Goal: Information Seeking & Learning: Learn about a topic

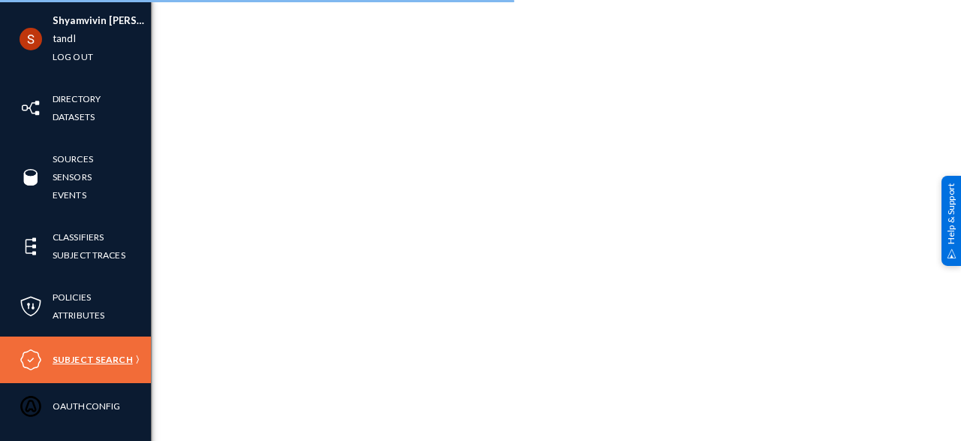
click at [74, 355] on link "Subject Search" at bounding box center [93, 358] width 80 height 17
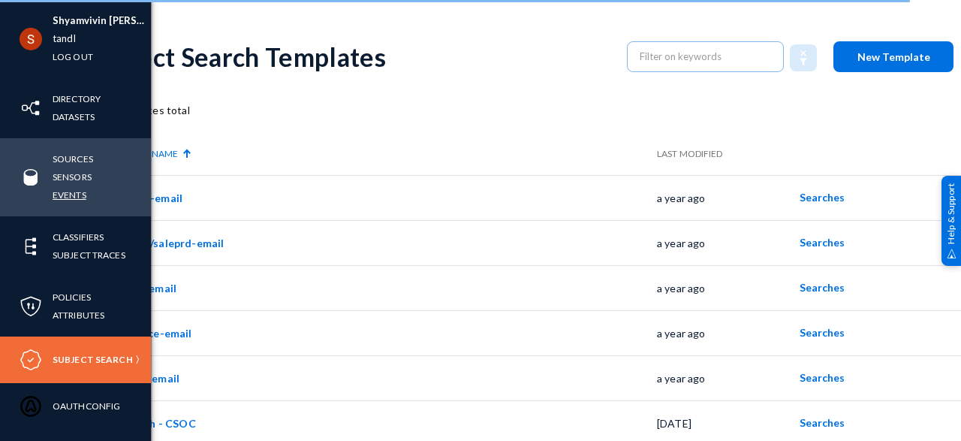
click at [73, 202] on link "Events" at bounding box center [70, 194] width 34 height 17
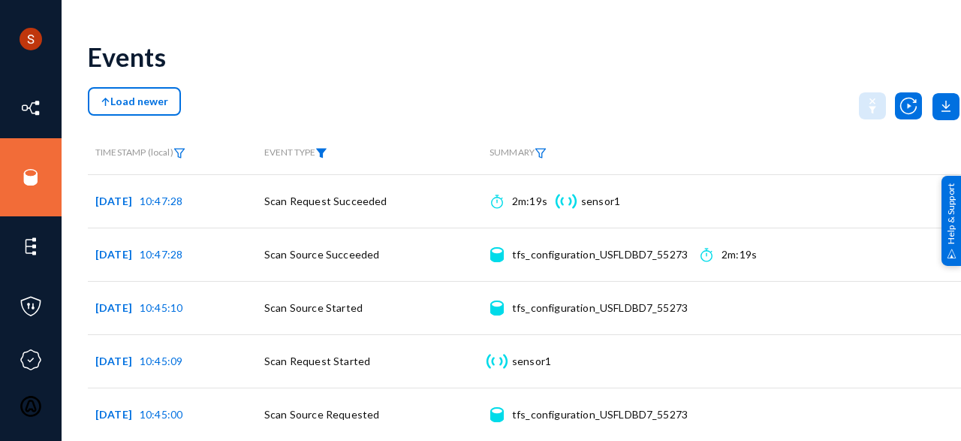
click at [326, 149] on img at bounding box center [321, 153] width 12 height 11
click at [324, 196] on span at bounding box center [336, 201] width 99 height 14
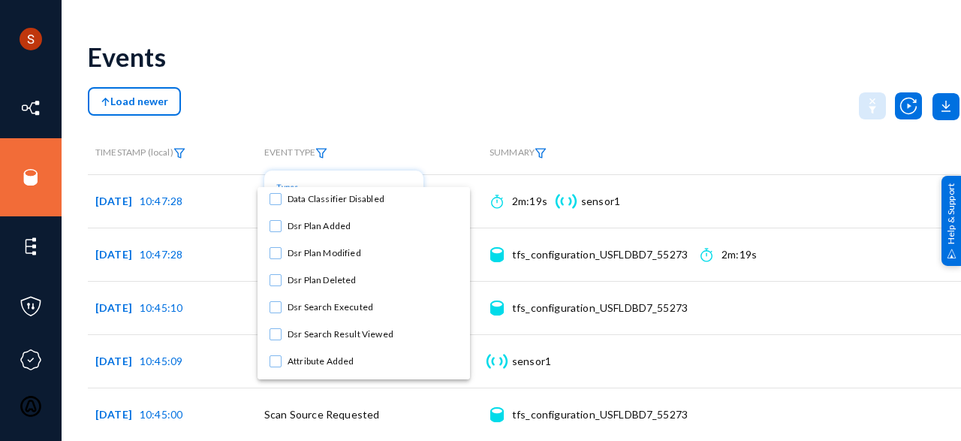
scroll to position [705, 0]
click at [271, 304] on mat-pseudo-checkbox at bounding box center [275, 306] width 12 height 12
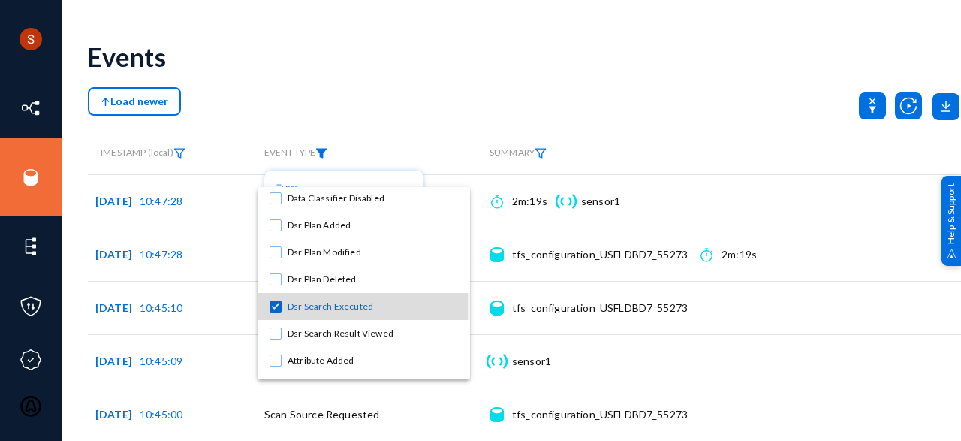
scroll to position [785, 0]
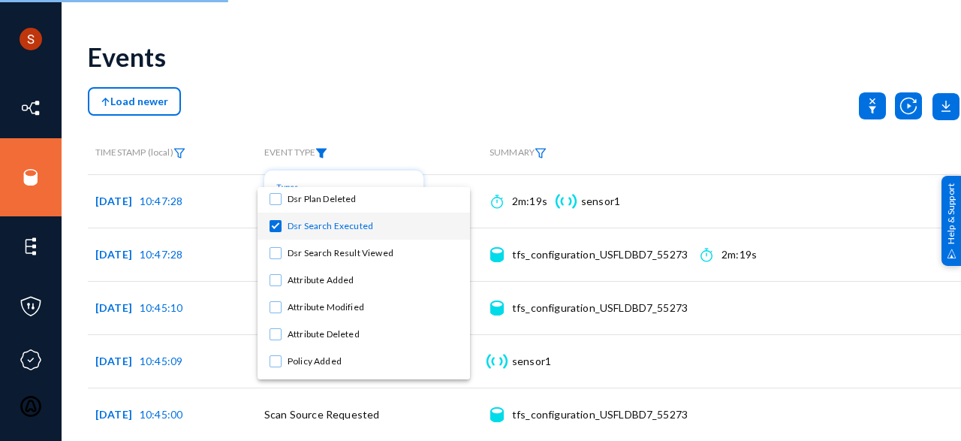
click at [413, 107] on div at bounding box center [480, 220] width 961 height 441
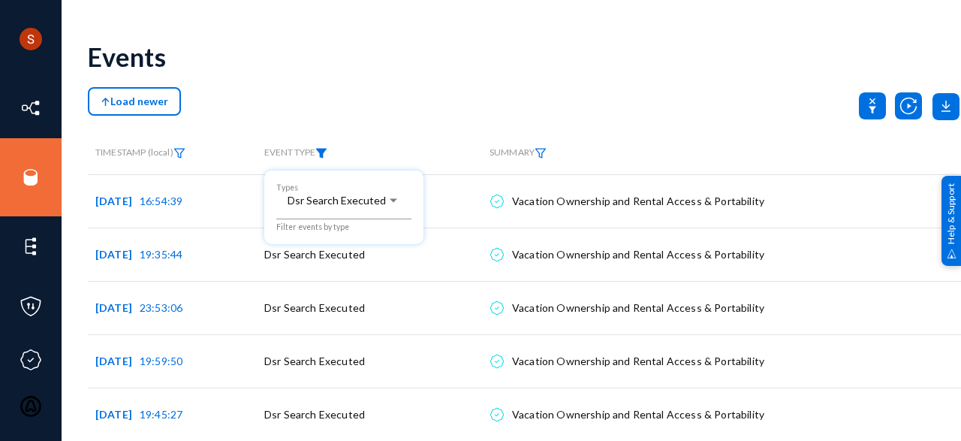
click at [457, 75] on div at bounding box center [480, 220] width 961 height 441
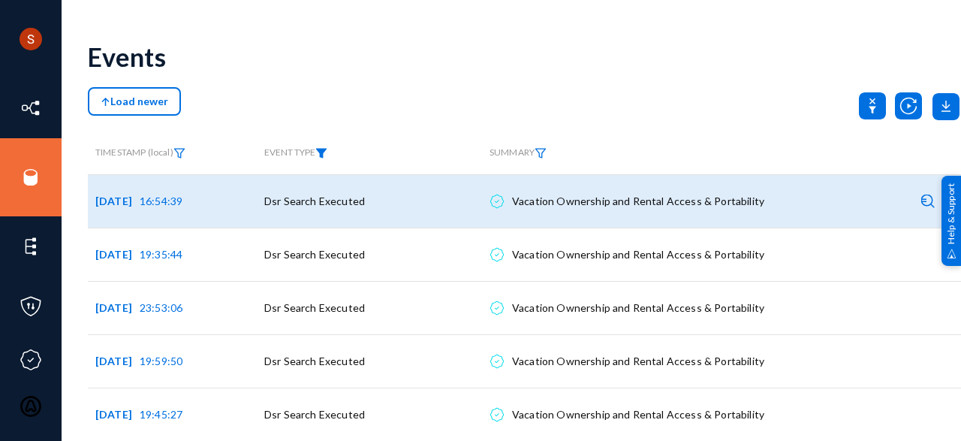
drag, startPoint x: 510, startPoint y: 199, endPoint x: 763, endPoint y: 200, distance: 253.6
click at [763, 200] on app-log-event-property-name "DSR Plan Name Vacation Ownership and Rental Access & Portability Details" at bounding box center [632, 201] width 286 height 38
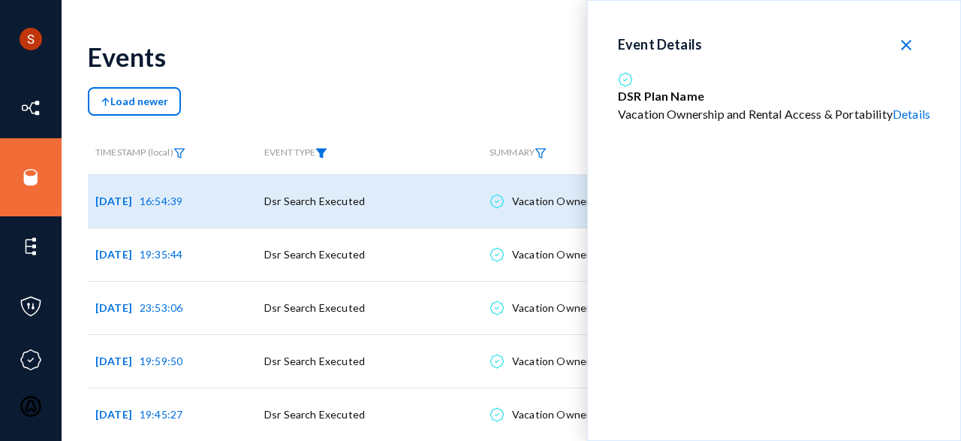
drag, startPoint x: 612, startPoint y: 113, endPoint x: 889, endPoint y: 113, distance: 276.9
click at [889, 113] on div "Vacation Ownership and Rental Access & Portability Details" at bounding box center [774, 114] width 312 height 18
copy div "Vacation Ownership and Rental Access & Portability"
click at [415, 47] on div "Events" at bounding box center [524, 56] width 873 height 61
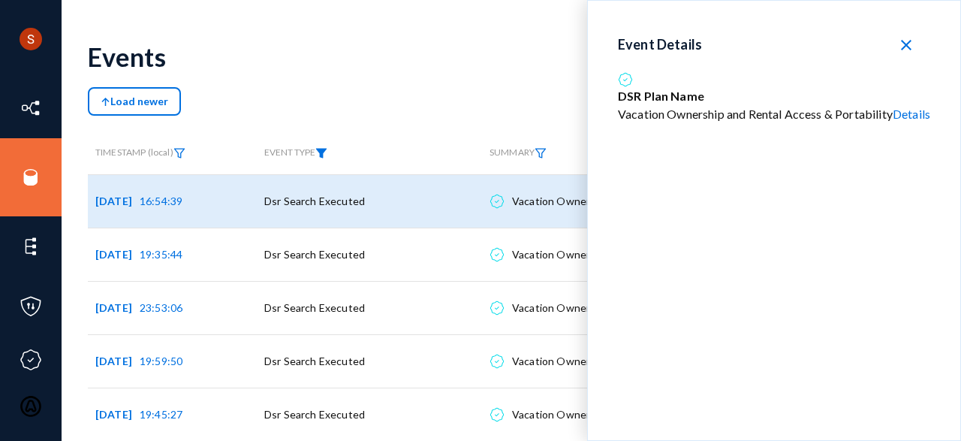
click at [912, 111] on link "Details" at bounding box center [911, 114] width 38 height 14
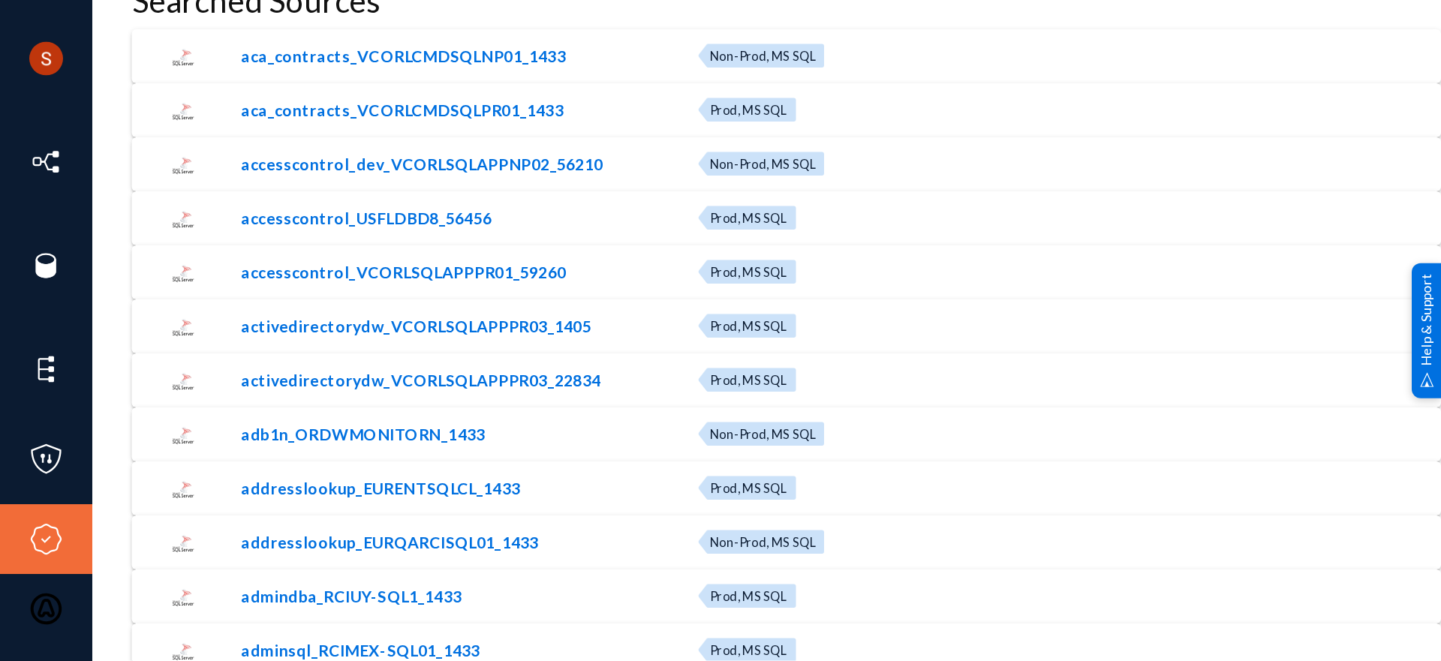
scroll to position [555, 0]
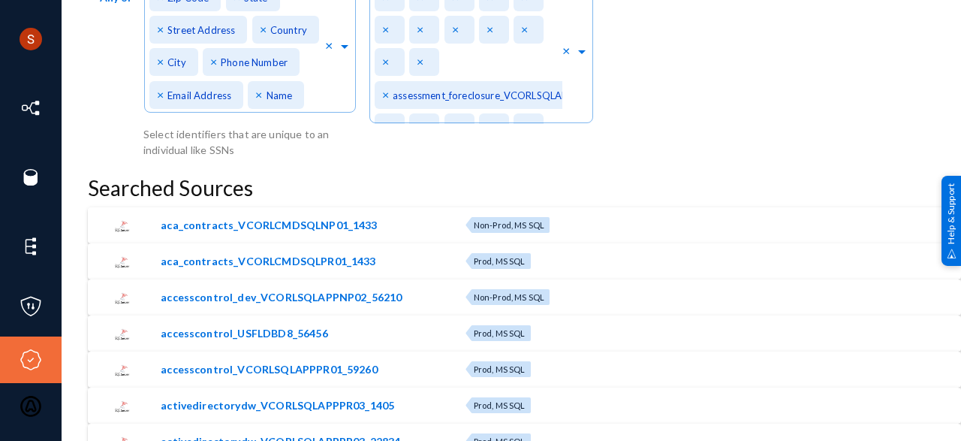
click at [119, 229] on img at bounding box center [122, 226] width 17 height 17
click at [185, 227] on span "aca_contracts_VCORLCMDSQLNP01_1433" at bounding box center [309, 225] width 297 height 16
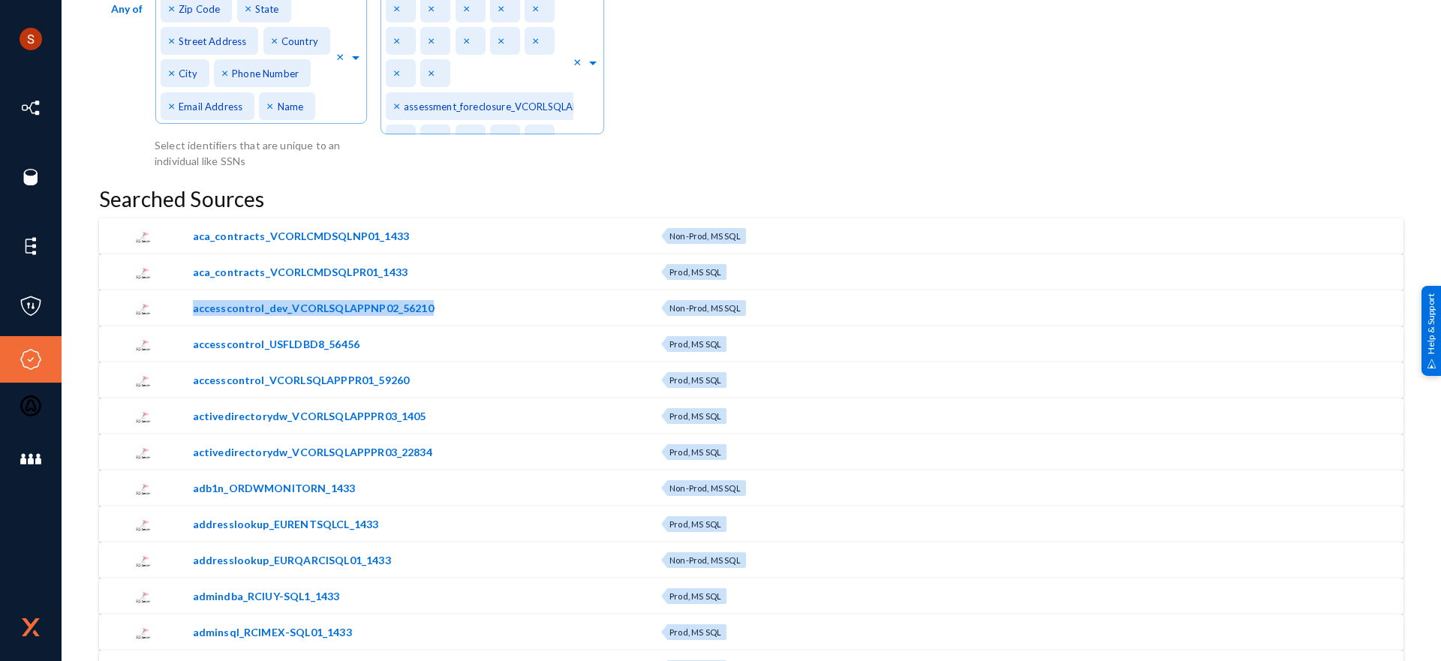
drag, startPoint x: 434, startPoint y: 306, endPoint x: 182, endPoint y: 310, distance: 252.9
click at [182, 310] on div "accesscontrol_dev_VCORLSQLAPPNP02_56210" at bounding box center [416, 309] width 477 height 38
drag, startPoint x: 359, startPoint y: 346, endPoint x: 320, endPoint y: 348, distance: 39.1
click at [320, 348] on span "accesscontrol_USFLDBD8_56456" at bounding box center [424, 344] width 462 height 16
copy span "56456"
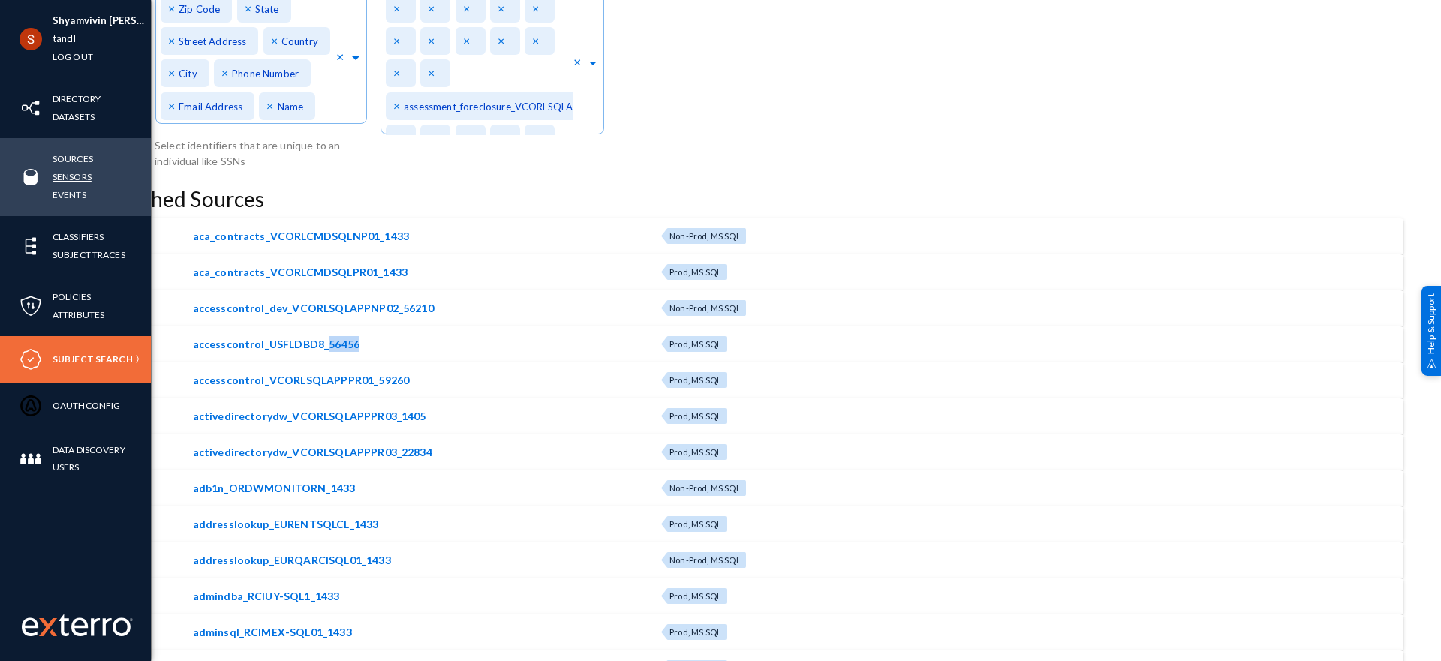
click at [69, 177] on link "Sensors" at bounding box center [72, 176] width 39 height 17
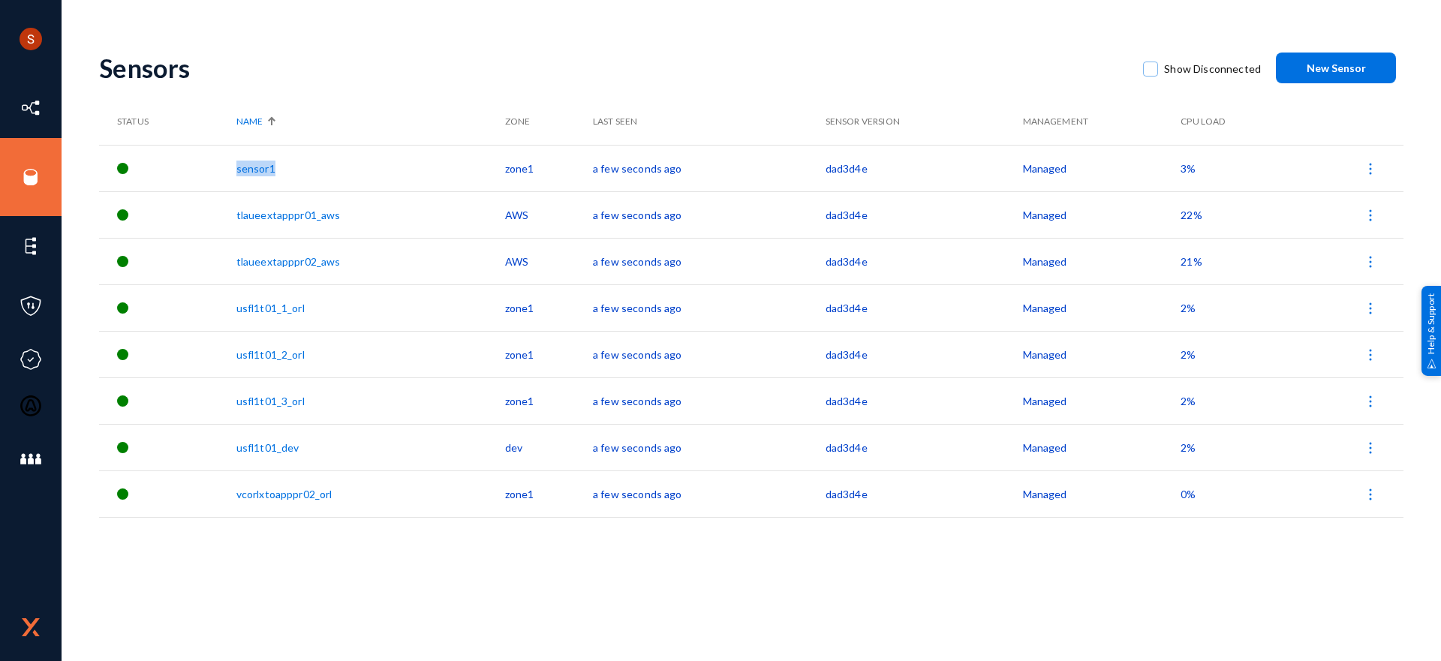
drag, startPoint x: 293, startPoint y: 167, endPoint x: 212, endPoint y: 169, distance: 81.1
click at [212, 169] on tr "sensor1 zone1 a few seconds ago dad3d4e Managed 3%" at bounding box center [751, 168] width 1304 height 47
copy tr "sensor1"
drag, startPoint x: 358, startPoint y: 308, endPoint x: 234, endPoint y: 317, distance: 124.1
click at [234, 317] on tr "usfl1t01_1_orl zone1 a few seconds ago dad3d4e Managed 2%" at bounding box center [751, 307] width 1304 height 47
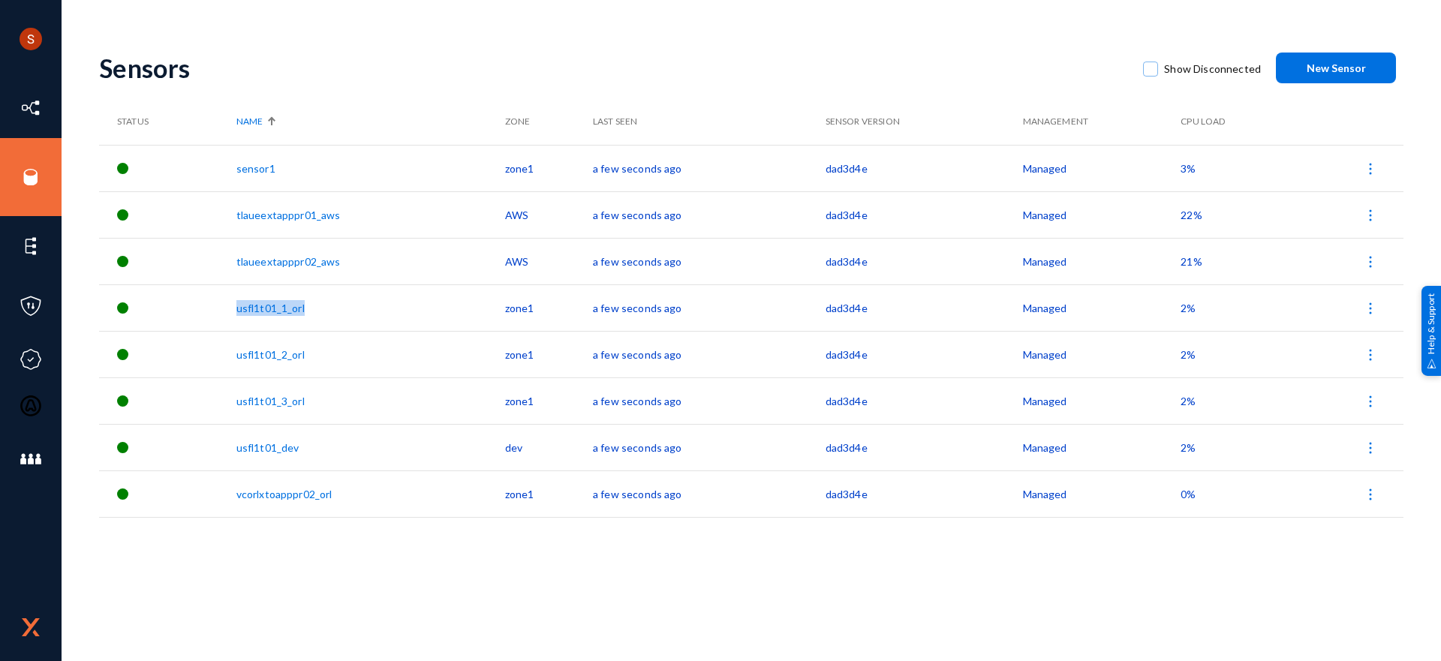
copy tr "usfl1t01_1_orl"
drag, startPoint x: 316, startPoint y: 354, endPoint x: 238, endPoint y: 356, distance: 78.1
click at [238, 356] on tr "usfl1t01_2_orl zone1 a minute ago dad3d4e Managed 2%" at bounding box center [751, 354] width 1304 height 47
copy tr "usfl1t01_2_orl"
drag, startPoint x: 322, startPoint y: 401, endPoint x: 237, endPoint y: 406, distance: 84.9
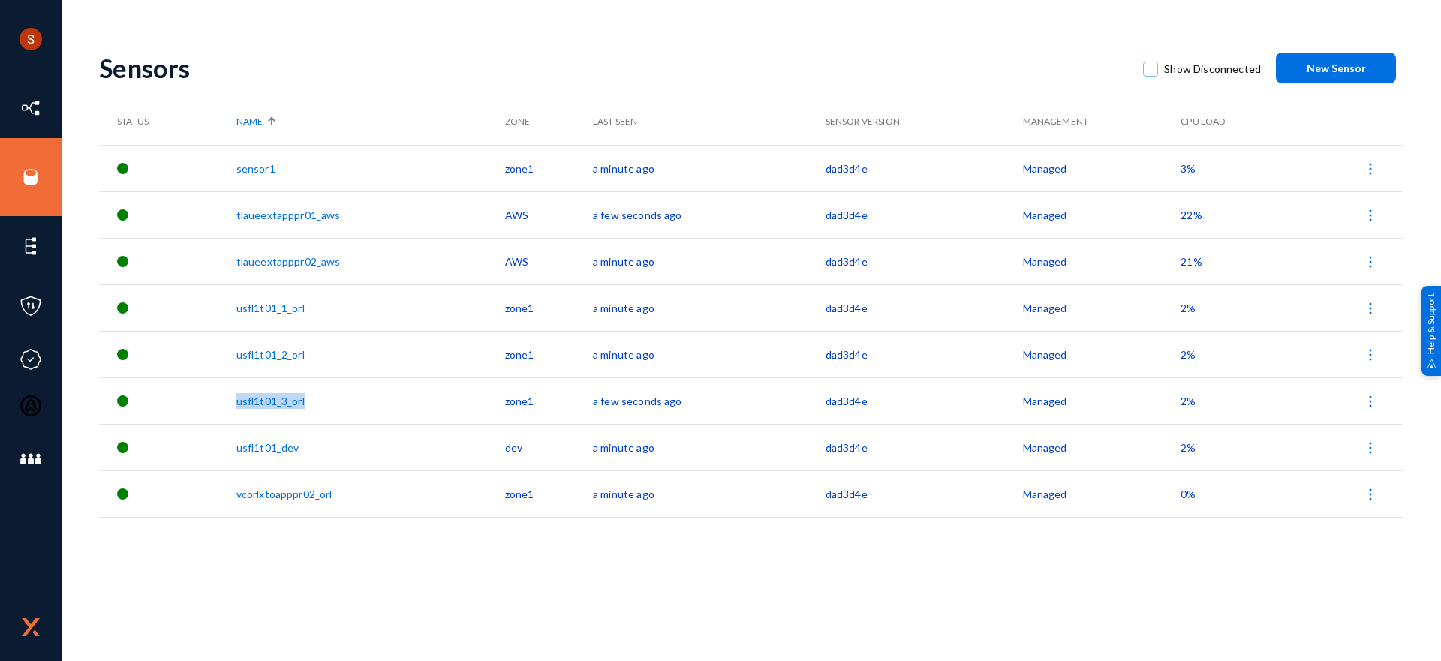
click at [237, 406] on tr "usfl1t01_3_orl zone1 a few seconds ago dad3d4e Managed 2%" at bounding box center [751, 400] width 1304 height 47
copy tr "usfl1t01_3_orl"
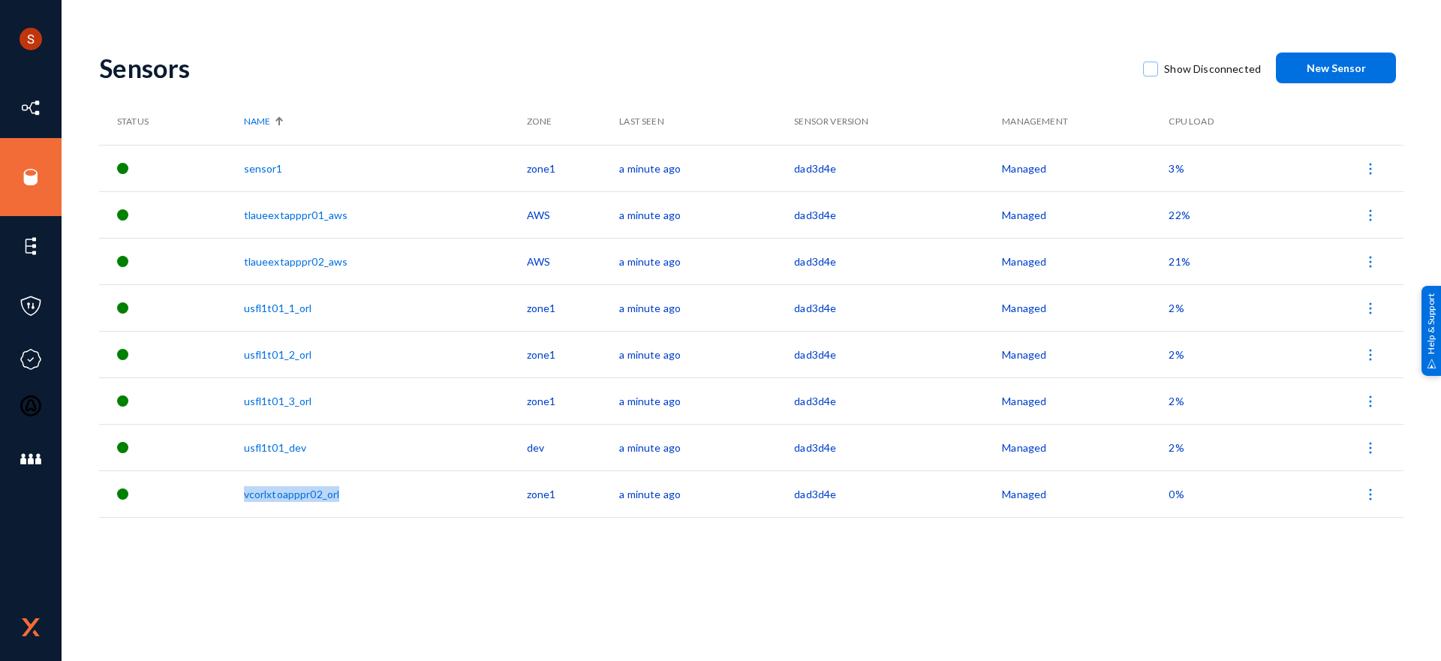
drag, startPoint x: 356, startPoint y: 490, endPoint x: 245, endPoint y: 498, distance: 110.6
click at [245, 440] on tr "vcorlxtoapppr02_orl zone1 a minute ago dad3d4e Managed 0%" at bounding box center [751, 494] width 1304 height 47
copy tr "vcorlxtoapppr02_orl"
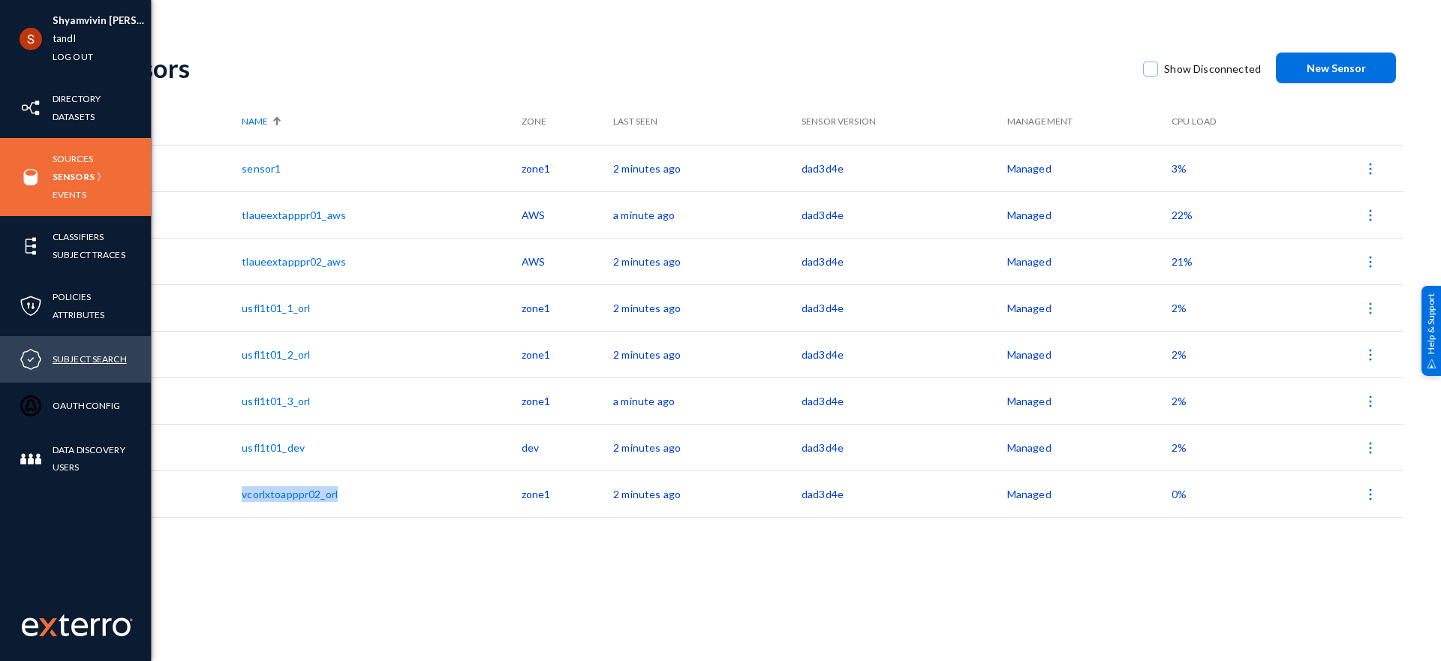
click at [65, 361] on link "Subject Search" at bounding box center [90, 358] width 74 height 17
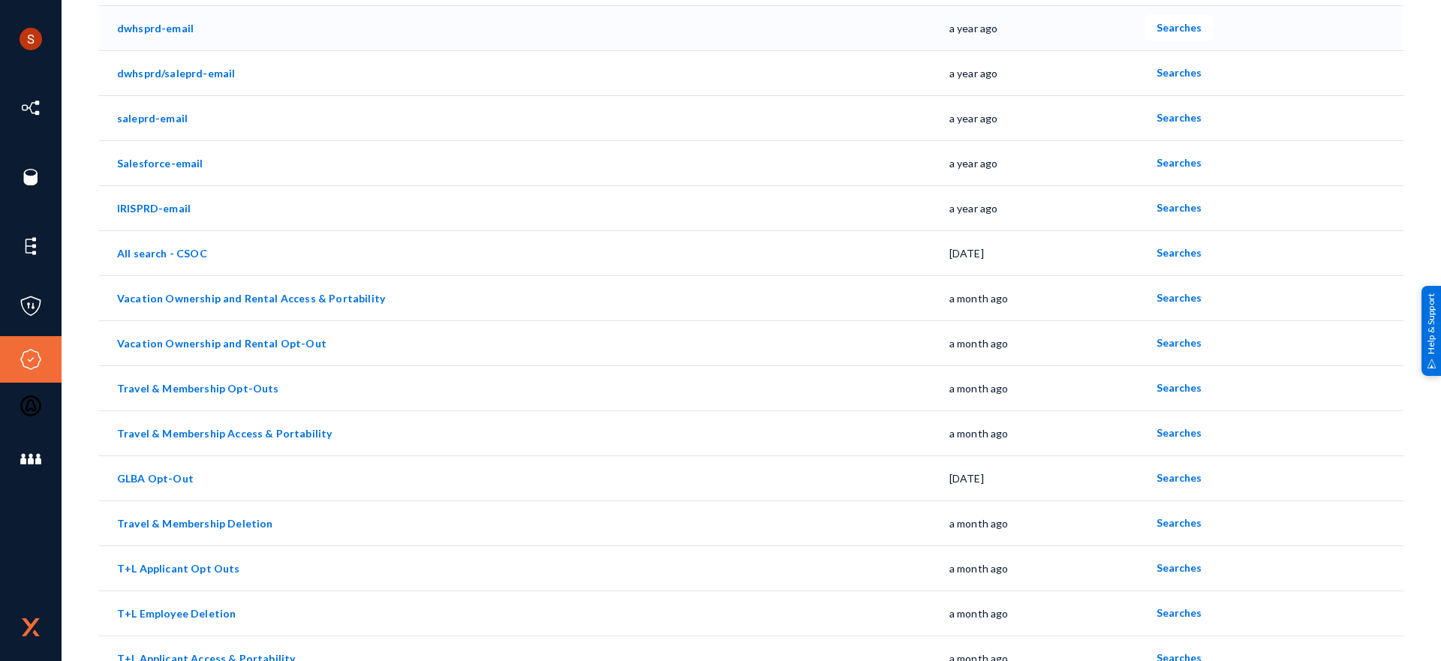
scroll to position [182, 0]
click at [960, 297] on span "Searches" at bounding box center [1178, 296] width 45 height 13
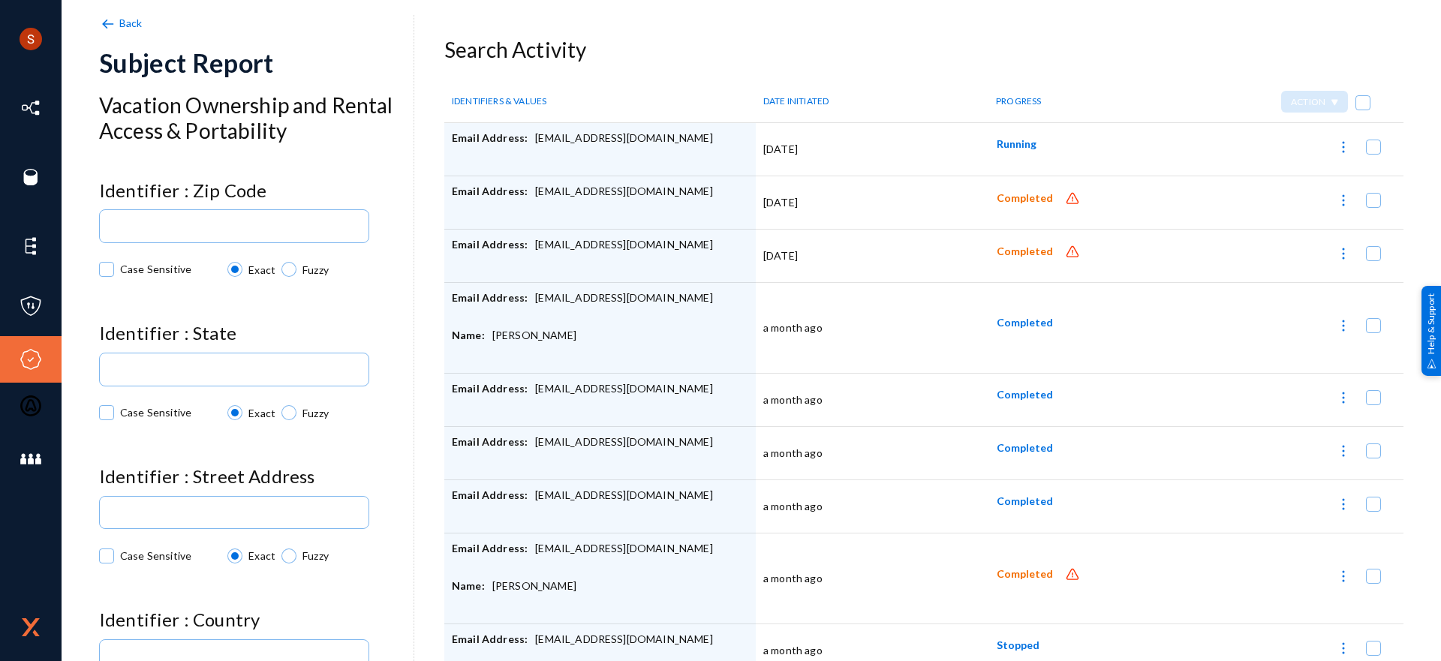
click at [960, 197] on img at bounding box center [1072, 198] width 15 height 15
click at [960, 199] on span "Completed" at bounding box center [1025, 198] width 56 height 13
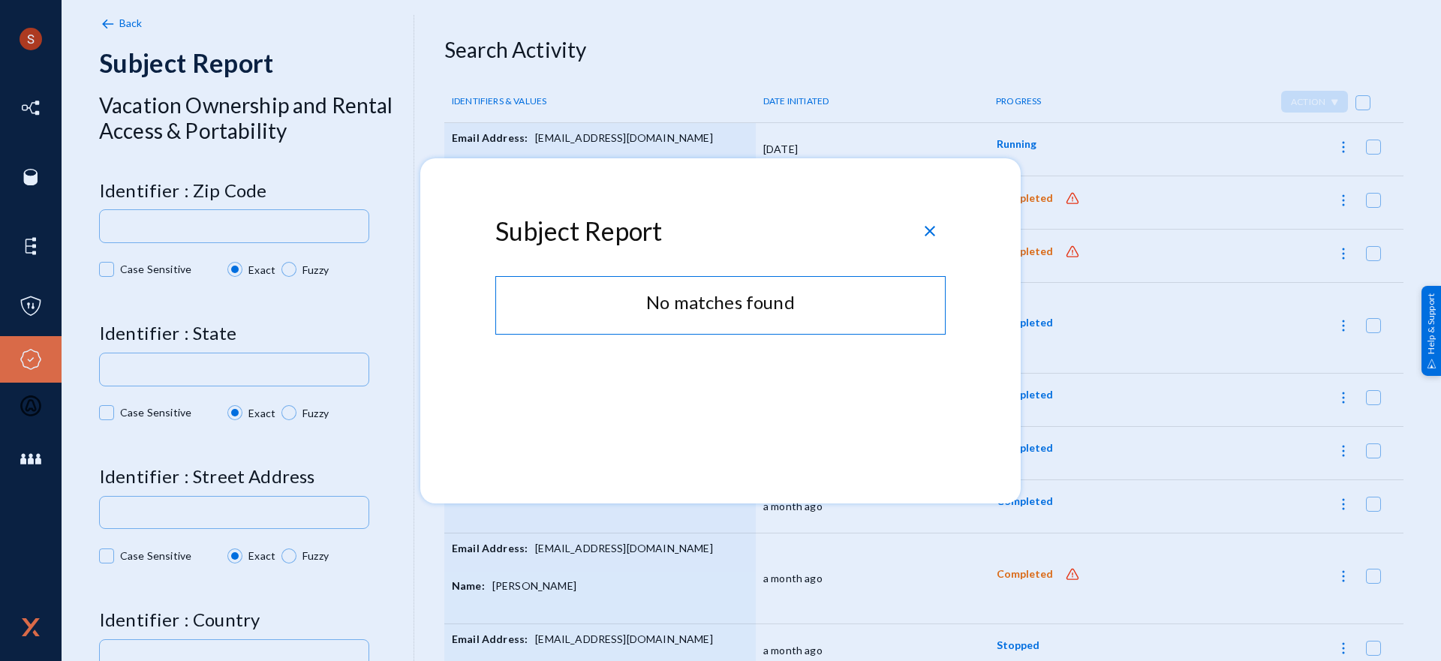
click at [960, 38] on div at bounding box center [720, 330] width 1441 height 661
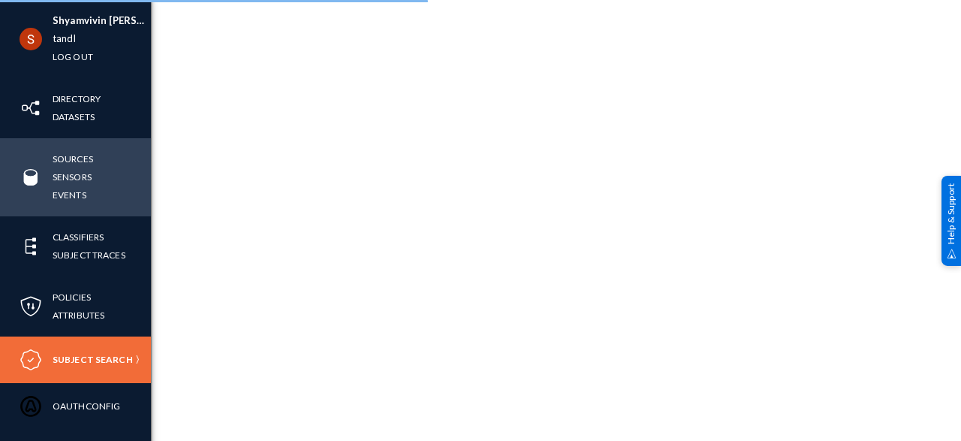
click at [74, 149] on div "Sources Sensors Events" at bounding box center [75, 177] width 151 height 78
click at [77, 158] on link "Sources" at bounding box center [73, 158] width 41 height 17
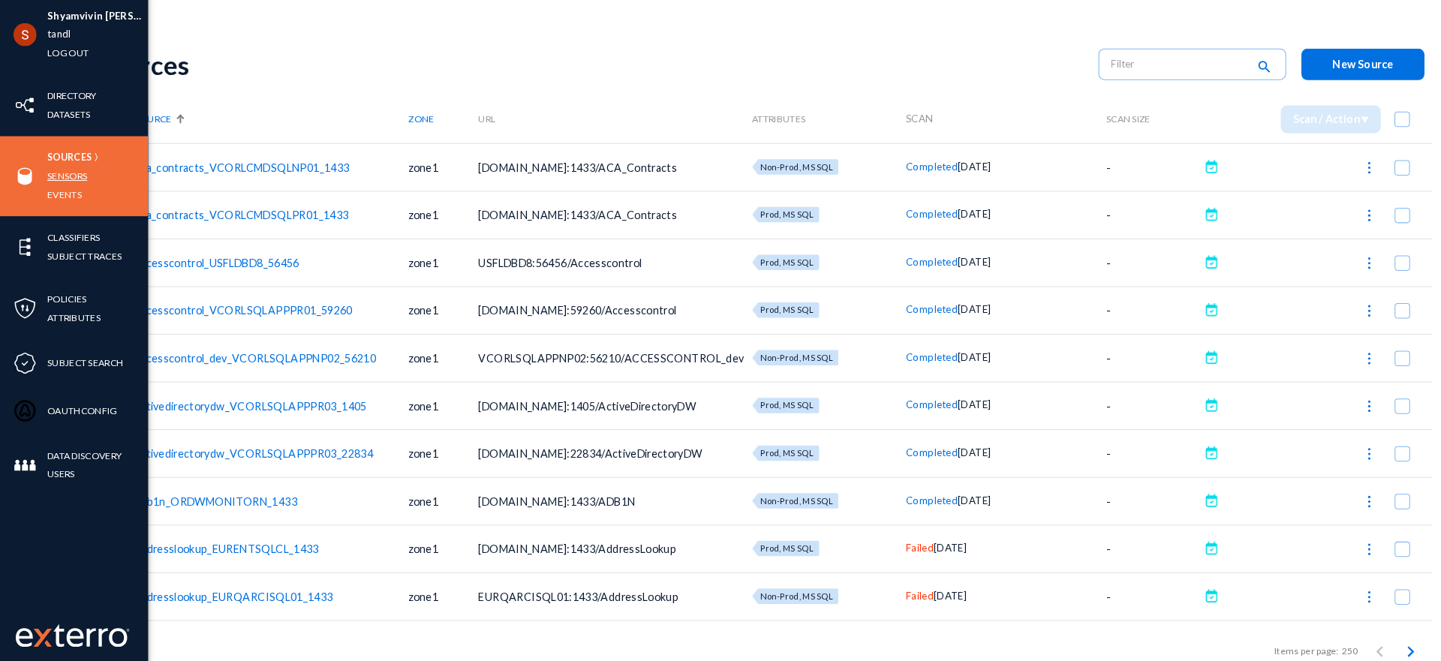
click at [79, 174] on link "Sensors" at bounding box center [72, 176] width 39 height 17
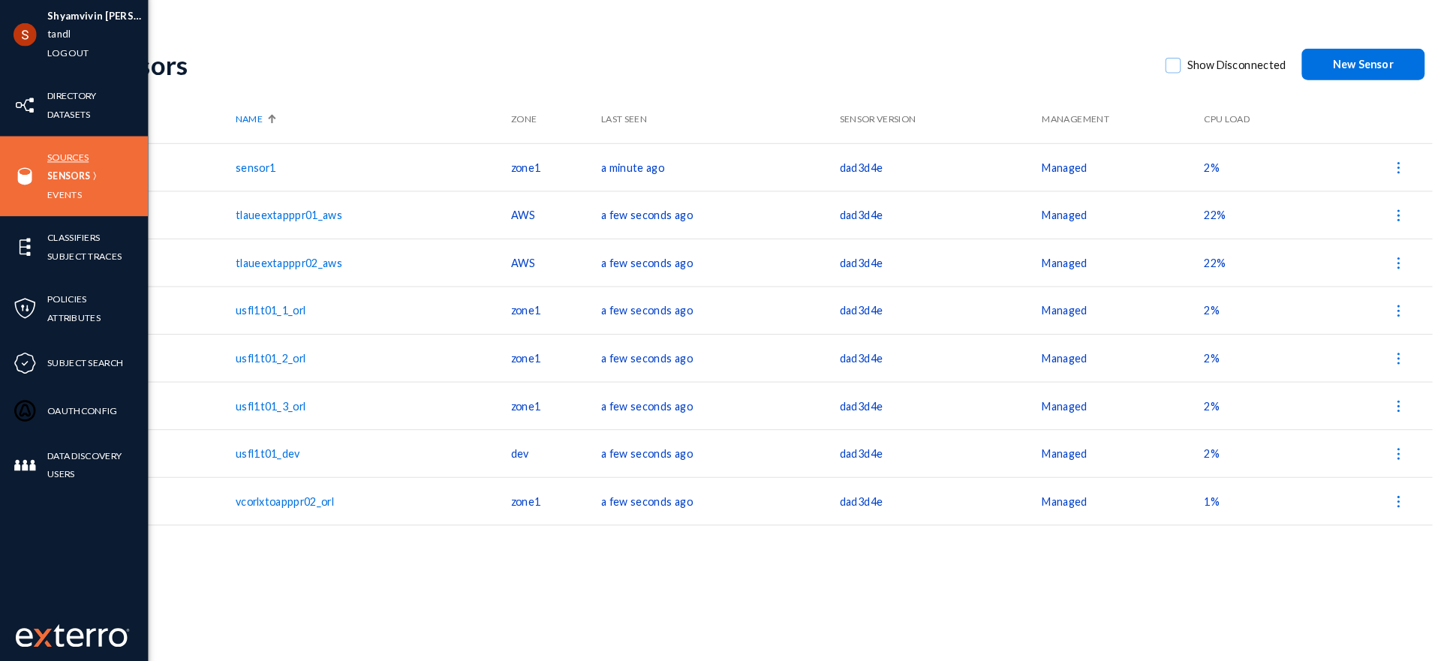
click at [70, 158] on link "Sources" at bounding box center [73, 158] width 41 height 17
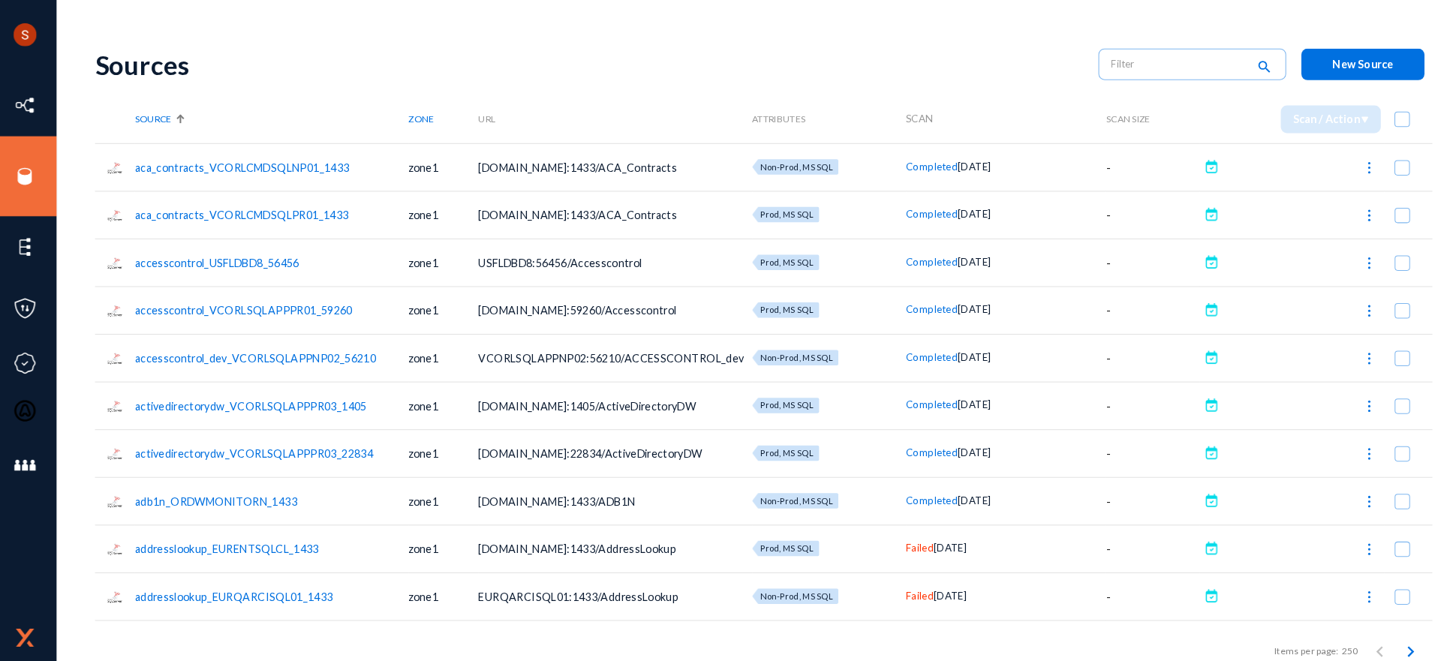
drag, startPoint x: 350, startPoint y: 170, endPoint x: 137, endPoint y: 174, distance: 213.2
click at [137, 174] on tr "aca_contracts_VCORLCMDSQLNP01_1433 zone1 VCORLCMDSQLNP01.wst.corproot.com:1433/…" at bounding box center [751, 168] width 1304 height 47
copy tr "aca_contracts_VCORLCMDSQLNP01_1433"
drag, startPoint x: 350, startPoint y: 214, endPoint x: 132, endPoint y: 215, distance: 218.4
click at [132, 215] on tr "aca_contracts_VCORLCMDSQLPR01_1433 zone1 VCORLCMDSQLPR01.wst.corproot.com:1433/…" at bounding box center [751, 214] width 1304 height 47
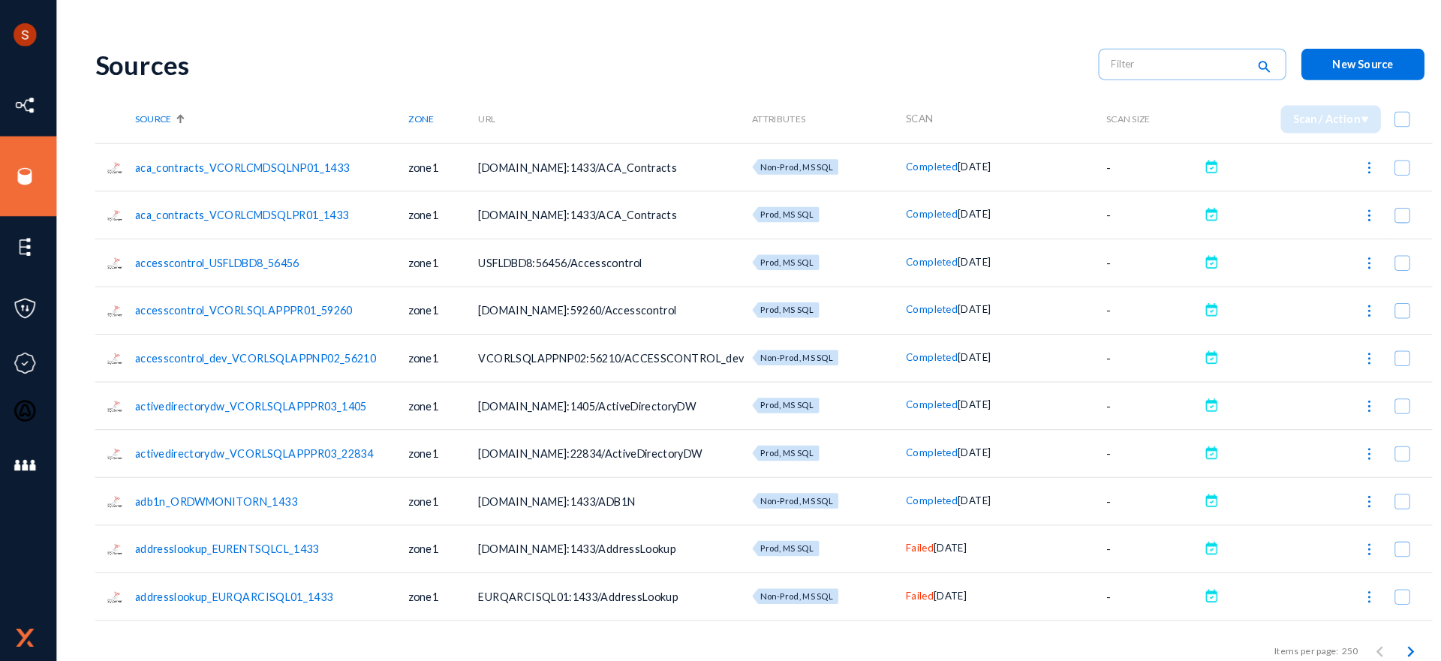
copy tr "aca_contracts_VCORLCMDSQLPR01_1433"
drag, startPoint x: 368, startPoint y: 355, endPoint x: 120, endPoint y: 344, distance: 248.6
click at [120, 344] on tr "accesscontrol_dev_VCORLSQLAPPNP02_56210 zone1 VCORLSQLAPPNP02:56210/ACCESSCONTR…" at bounding box center [751, 354] width 1304 height 47
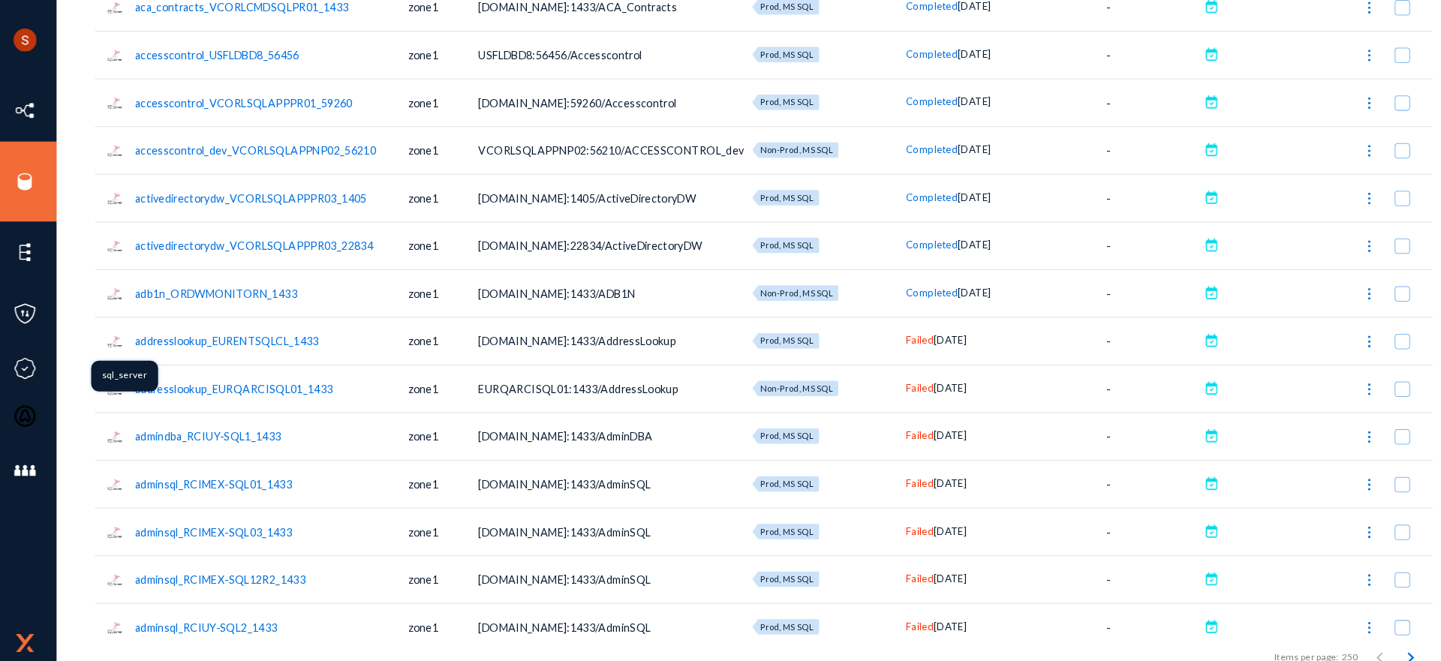
scroll to position [194, 0]
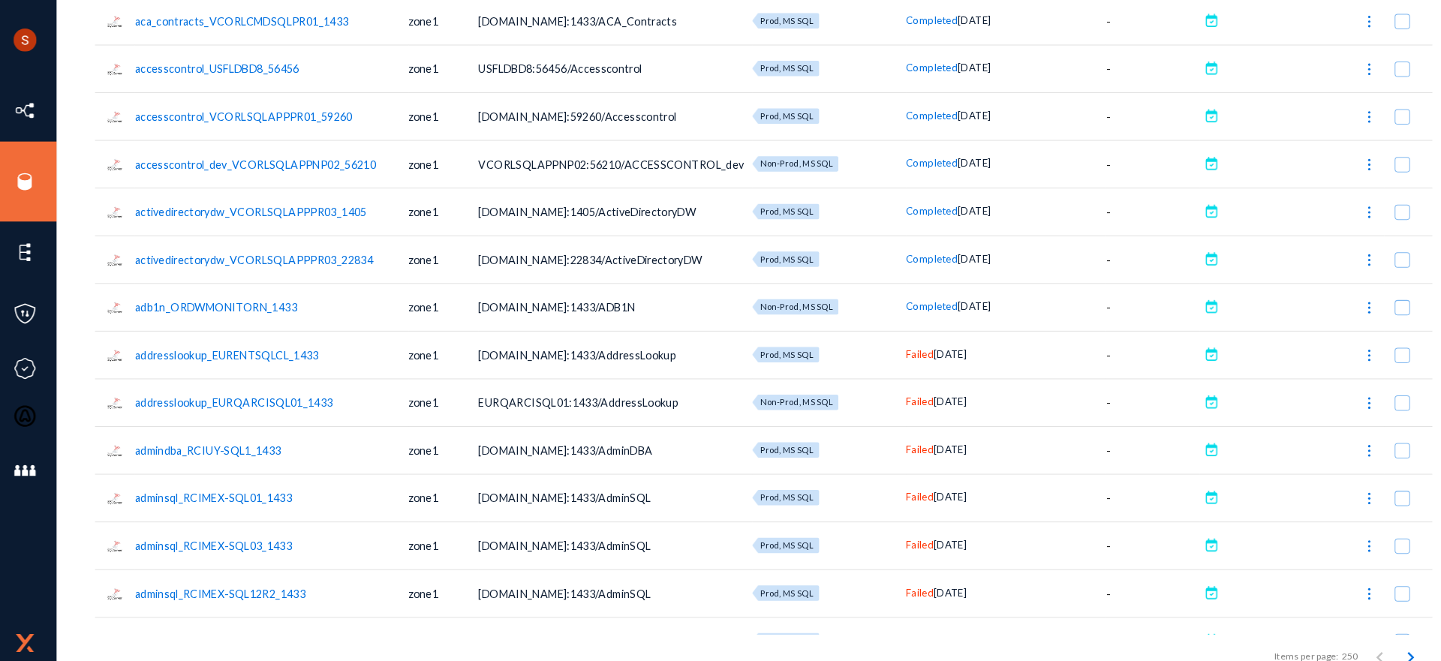
copy tr "accesscontrol_dev_VCORLSQLAPPNP02_56210"
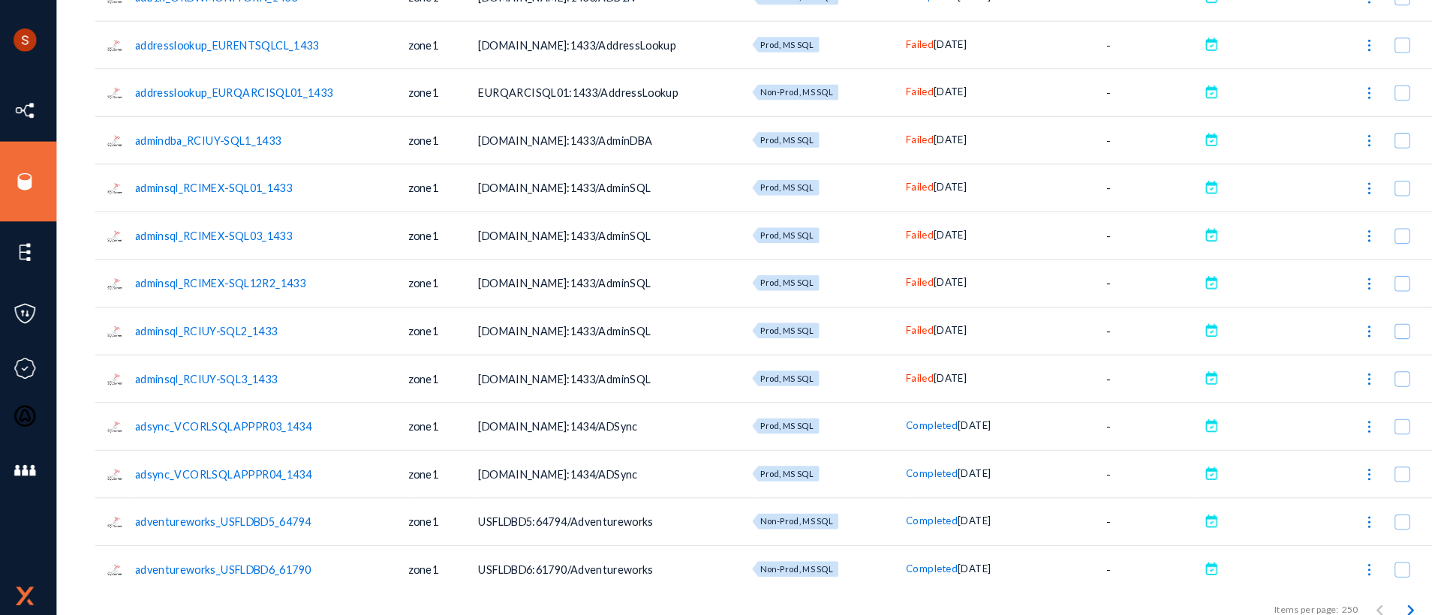
scroll to position [0, 0]
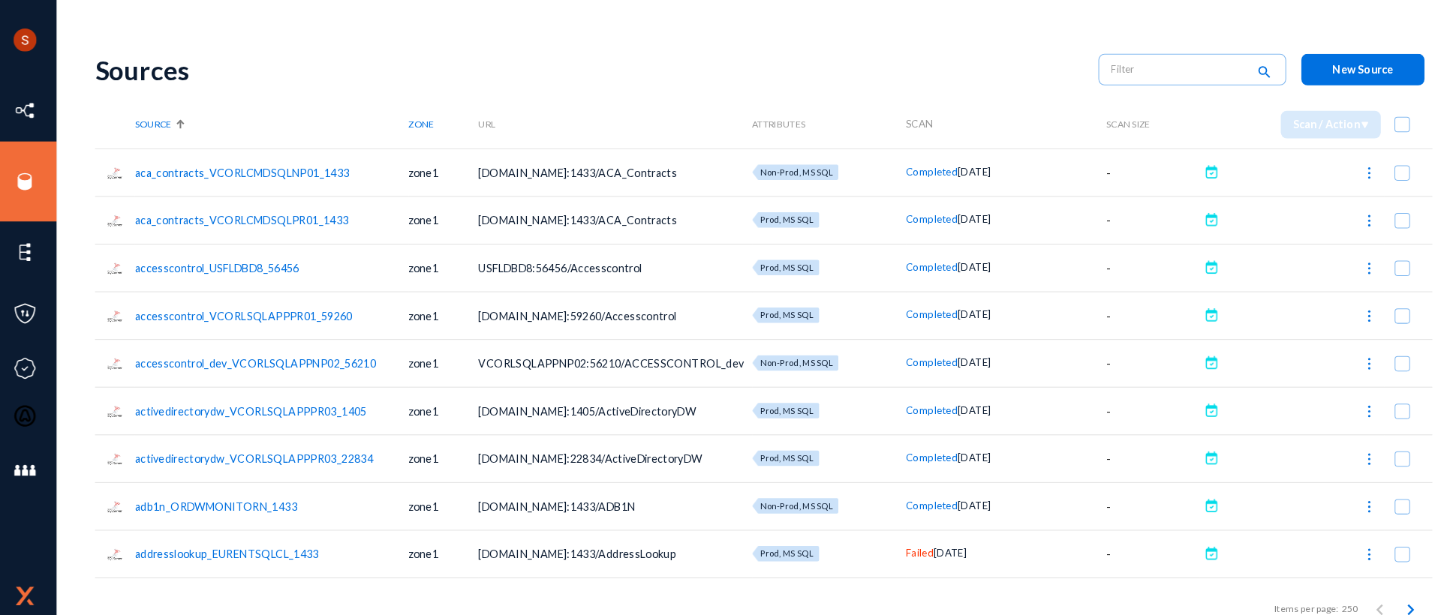
drag, startPoint x: 310, startPoint y: 263, endPoint x: 127, endPoint y: 251, distance: 183.5
click at [127, 251] on tr "accesscontrol_USFLDBD8_56456 zone1 USFLDBD8:56456/Accesscontrol Prod, MS SQL Co…" at bounding box center [751, 261] width 1304 height 47
copy tr "accesscontrol_USFLDBD8_56456"
